Goal: Find specific page/section: Find specific page/section

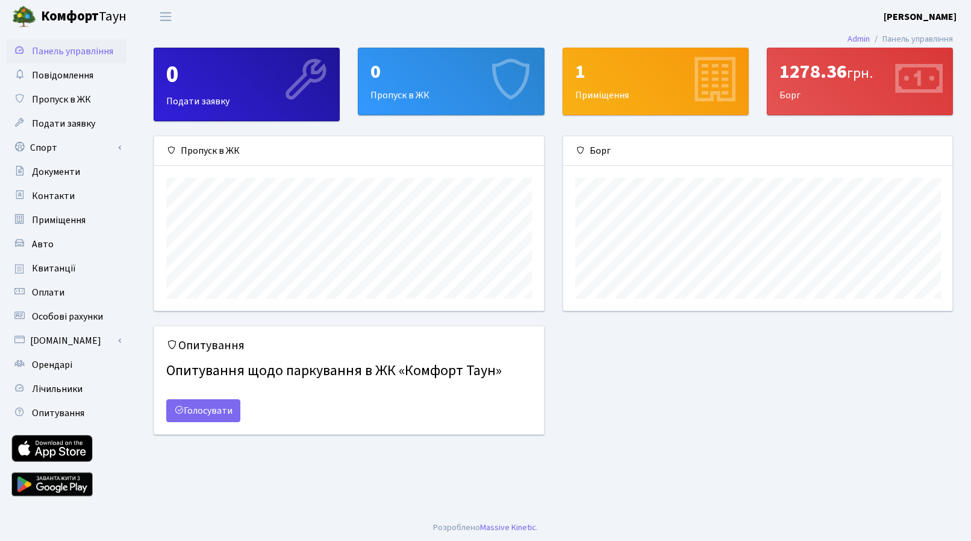
scroll to position [174, 390]
click at [753, 429] on div "Опитування Опитування щодо паркування в ЖК «Комфорт Таун» Голосувати" at bounding box center [554, 387] width 818 height 124
click at [70, 366] on span "Орендарі" at bounding box center [52, 364] width 40 height 13
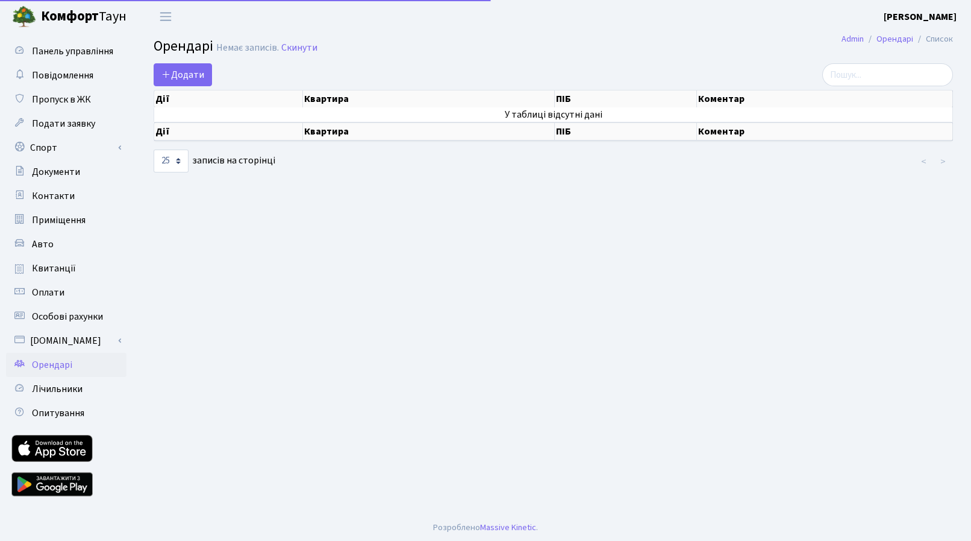
select select "25"
click at [92, 104] on link "Пропуск в ЖК" at bounding box center [66, 99] width 121 height 24
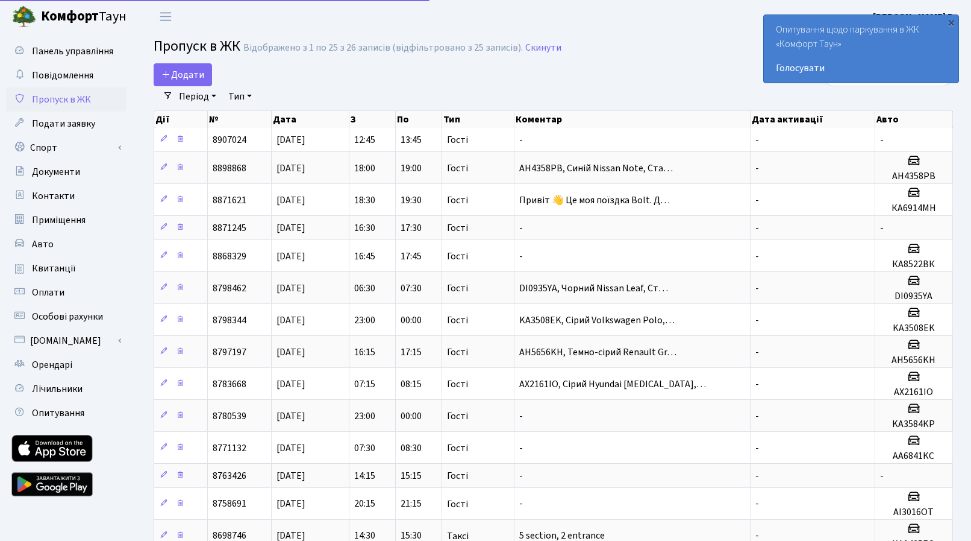
select select "25"
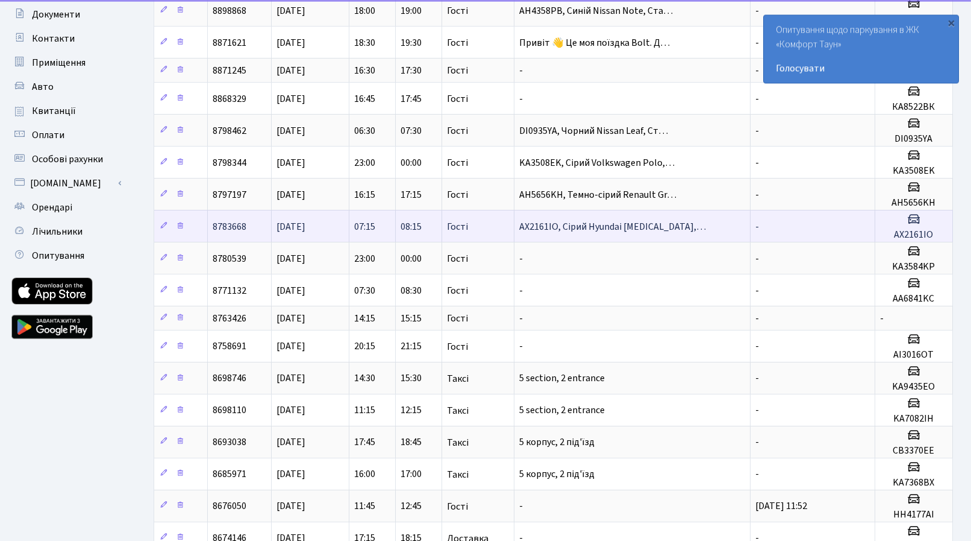
scroll to position [184, 0]
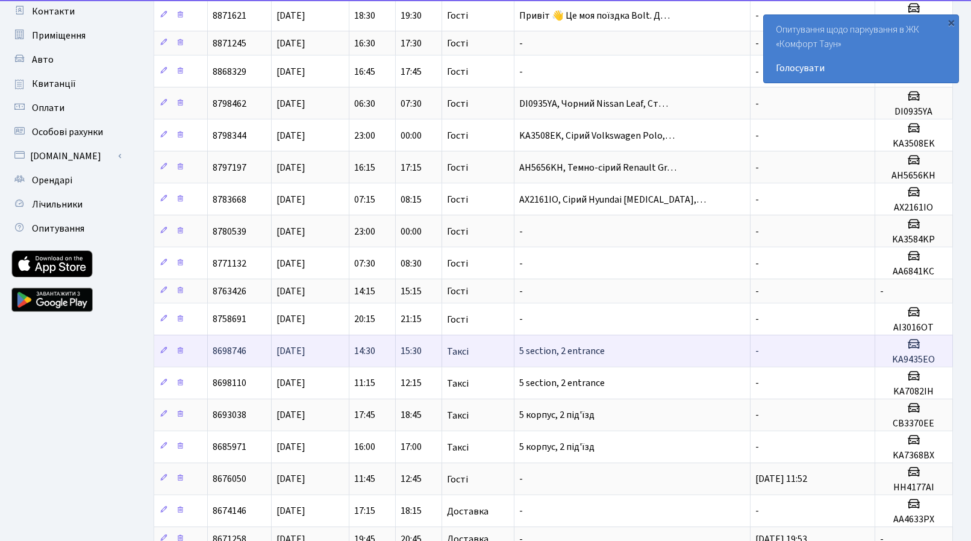
click at [541, 347] on span "5 section, 2 entrance" at bounding box center [562, 351] width 86 height 13
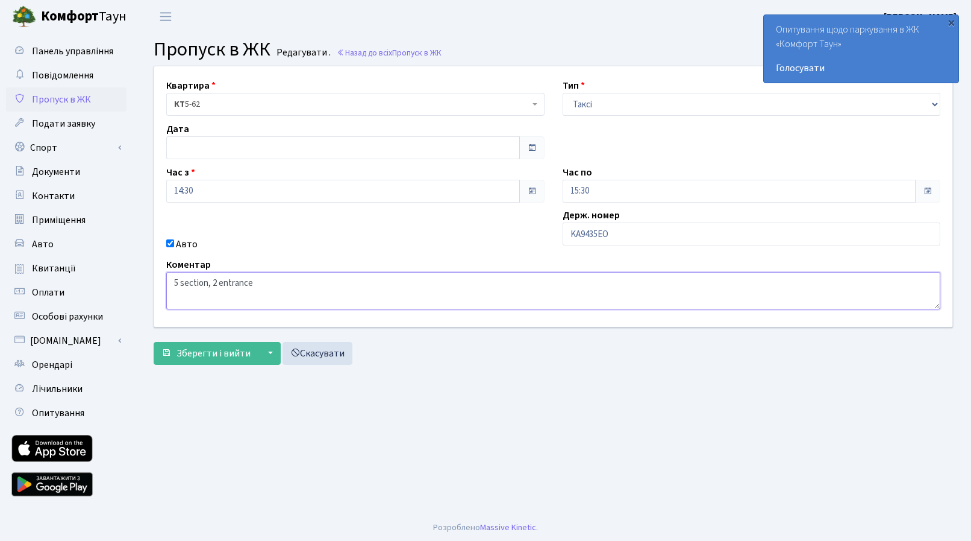
click at [263, 281] on textarea "5 section, 2 entrance" at bounding box center [553, 290] width 774 height 37
drag, startPoint x: 263, startPoint y: 281, endPoint x: 236, endPoint y: 285, distance: 27.4
click at [264, 281] on textarea "5 section, 2 entrance" at bounding box center [553, 290] width 774 height 37
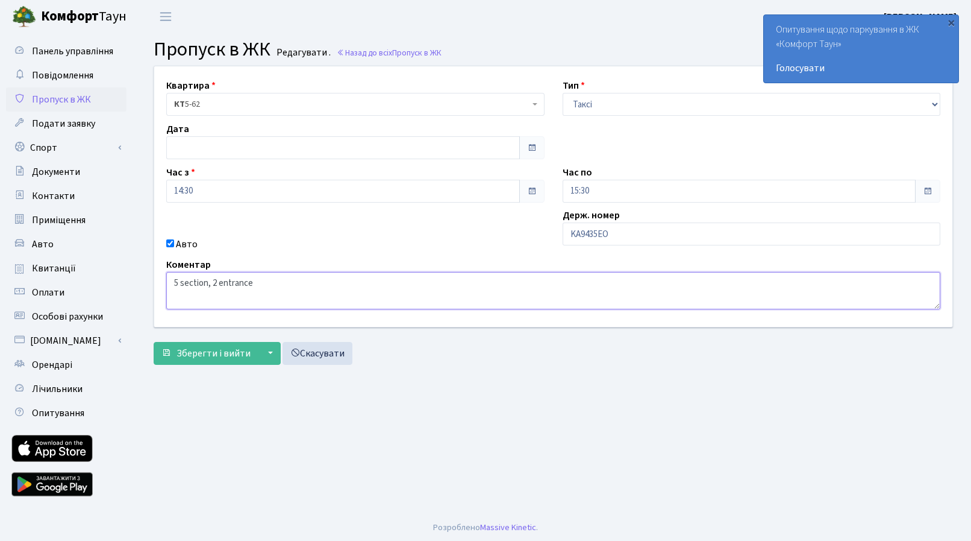
click at [264, 281] on textarea "5 section, 2 entrance" at bounding box center [553, 290] width 774 height 37
drag, startPoint x: 236, startPoint y: 285, endPoint x: 145, endPoint y: 283, distance: 90.4
click at [166, 283] on textarea "5 section, 2 entrance" at bounding box center [553, 290] width 774 height 37
click at [266, 286] on textarea "5 section, 2 entrance" at bounding box center [553, 290] width 774 height 37
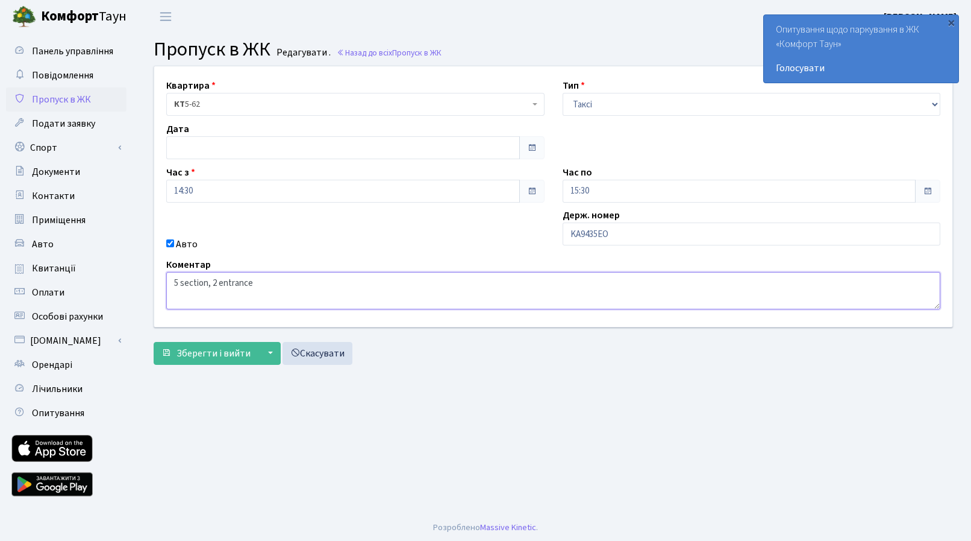
drag, startPoint x: 270, startPoint y: 281, endPoint x: 165, endPoint y: 280, distance: 105.5
click at [166, 280] on textarea "5 section, 2 entrance" at bounding box center [553, 290] width 774 height 37
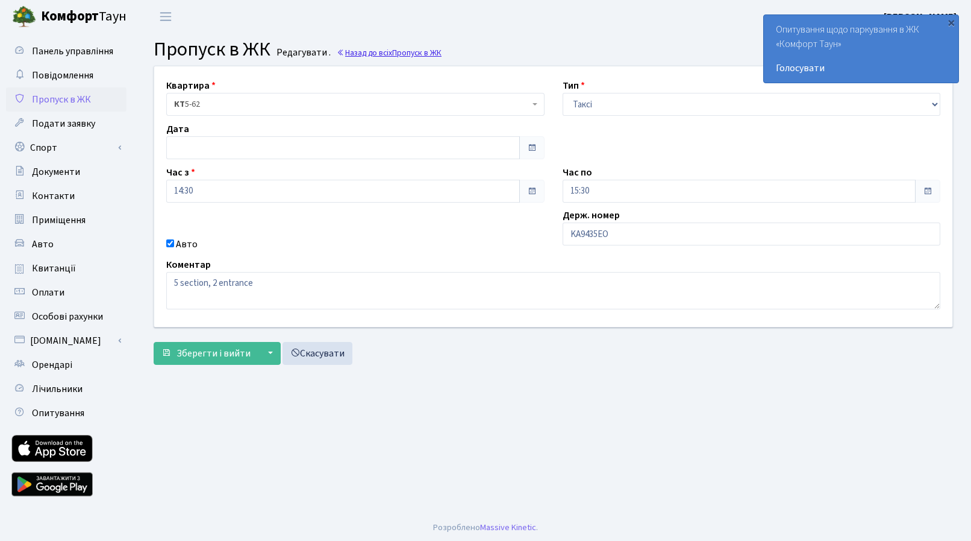
click at [384, 55] on link "Назад до всіх Пропуск в ЖК" at bounding box center [389, 52] width 105 height 11
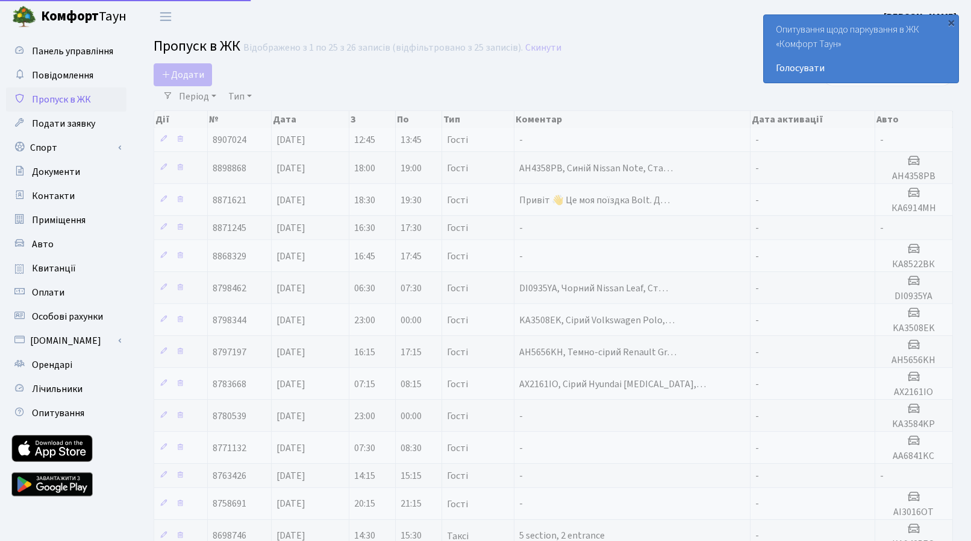
select select "25"
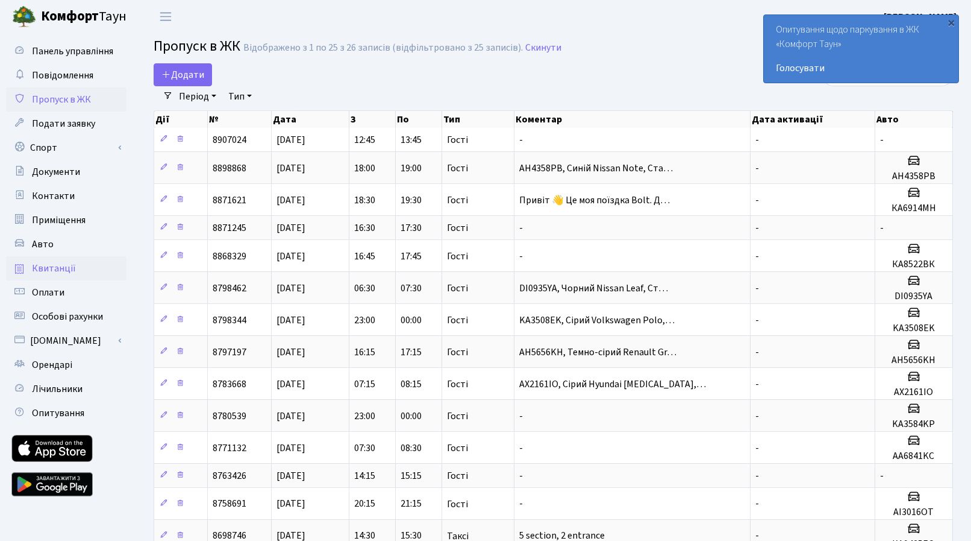
click at [75, 271] on link "Квитанції" at bounding box center [66, 268] width 121 height 24
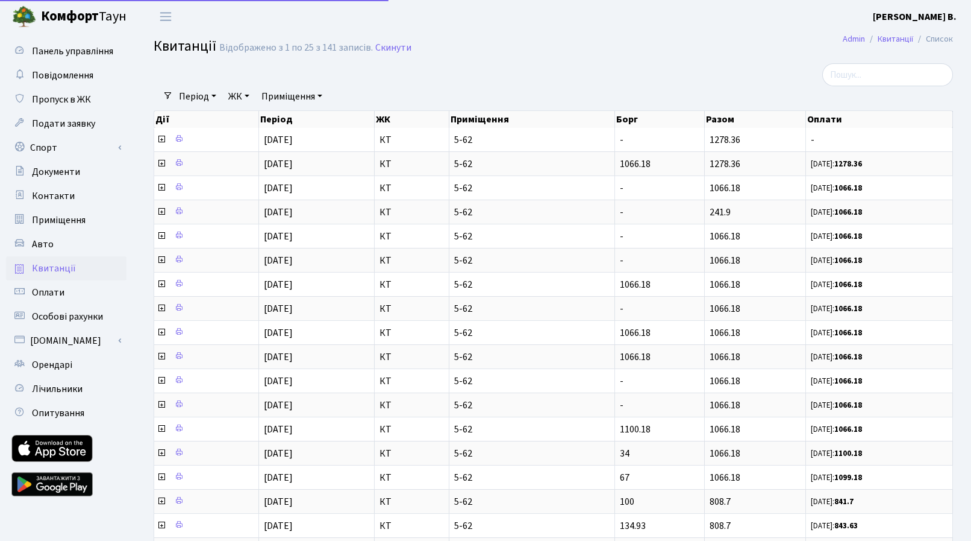
select select "25"
